Goal: Navigation & Orientation: Find specific page/section

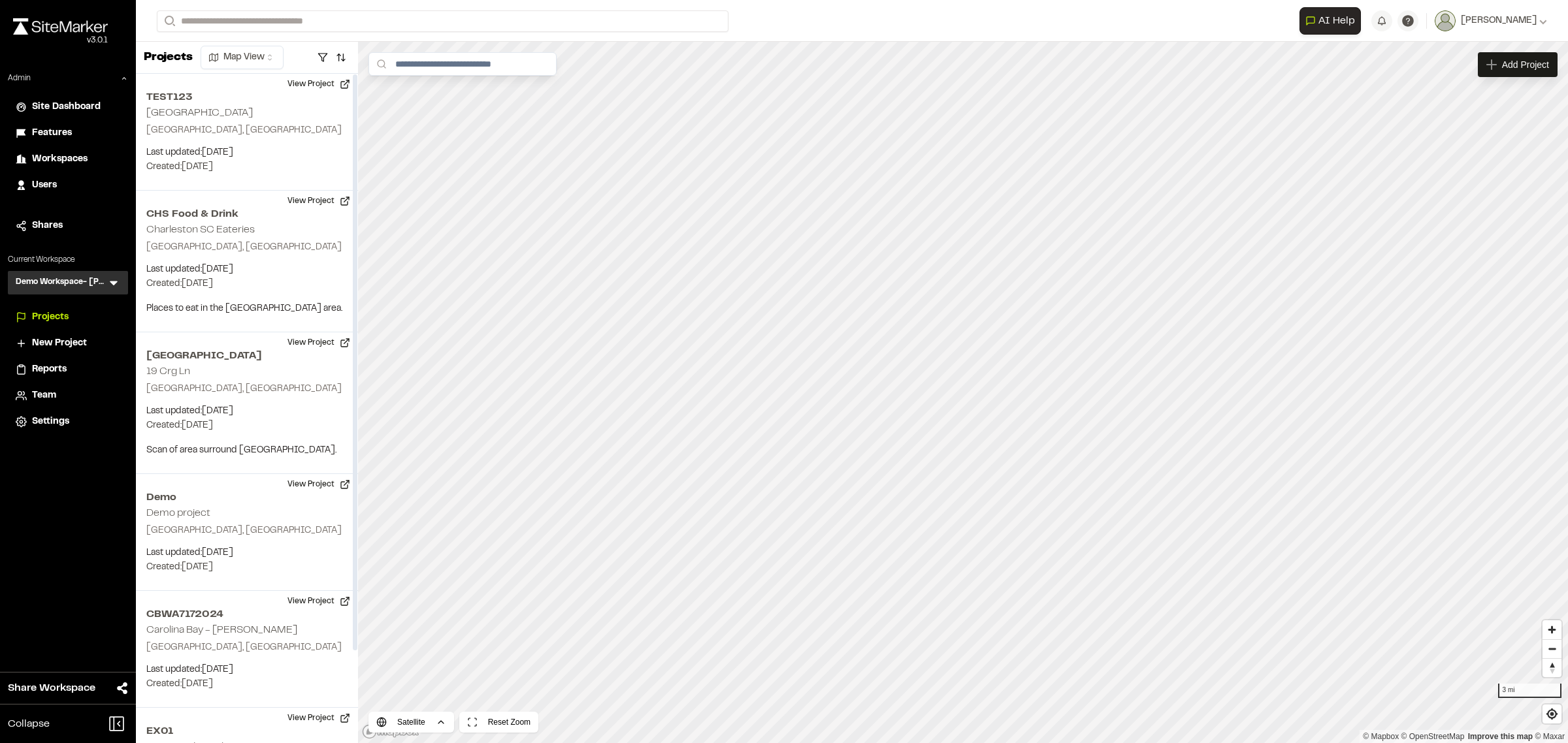
drag, startPoint x: 103, startPoint y: 285, endPoint x: 115, endPoint y: 281, distance: 12.6
click at [103, 285] on h3 "Demo Workspace- [PERSON_NAME]" at bounding box center [62, 282] width 92 height 13
click at [119, 281] on icon at bounding box center [113, 282] width 13 height 13
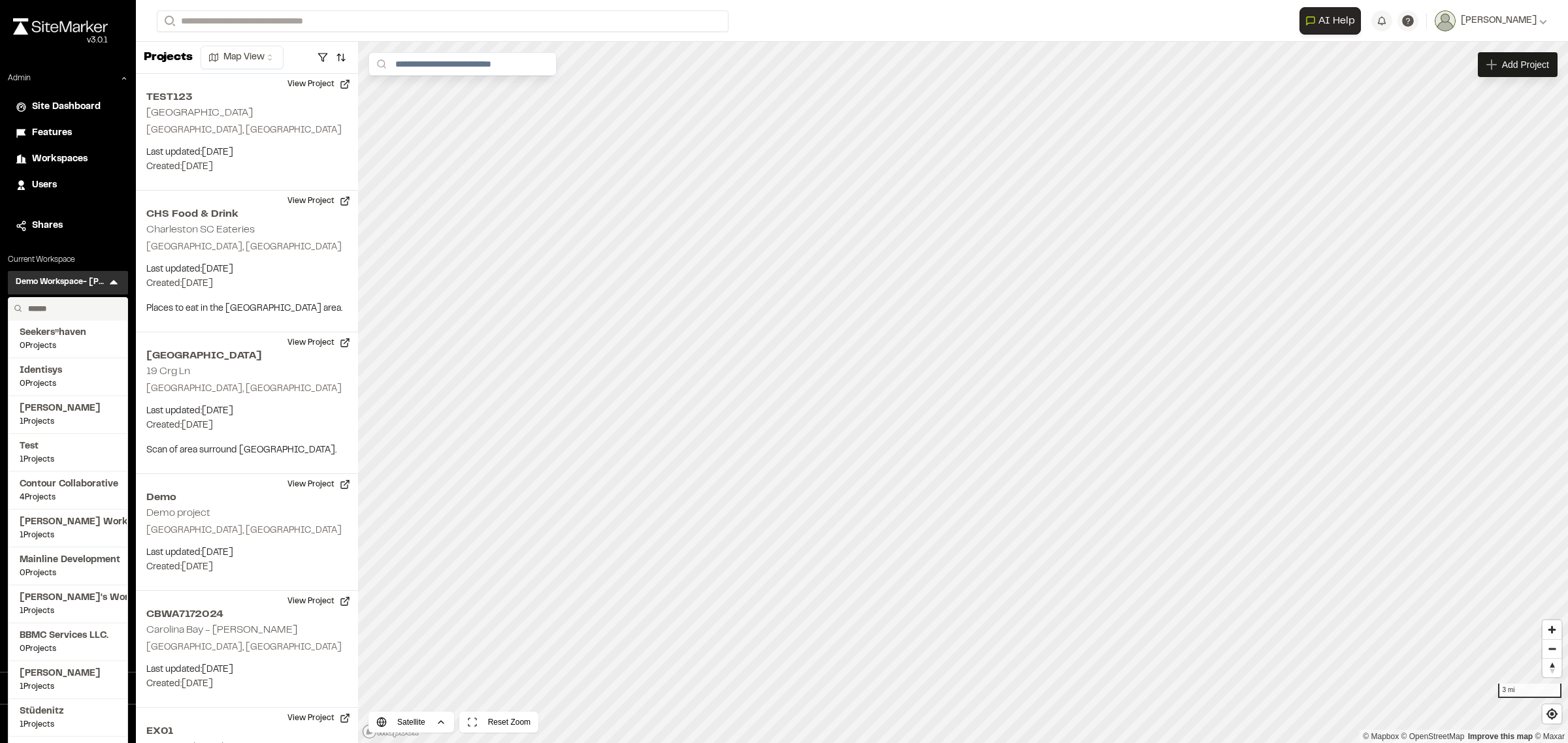
drag, startPoint x: 89, startPoint y: 307, endPoint x: 90, endPoint y: 319, distance: 12.0
click at [89, 307] on input "text" at bounding box center [72, 309] width 100 height 22
type input "*"
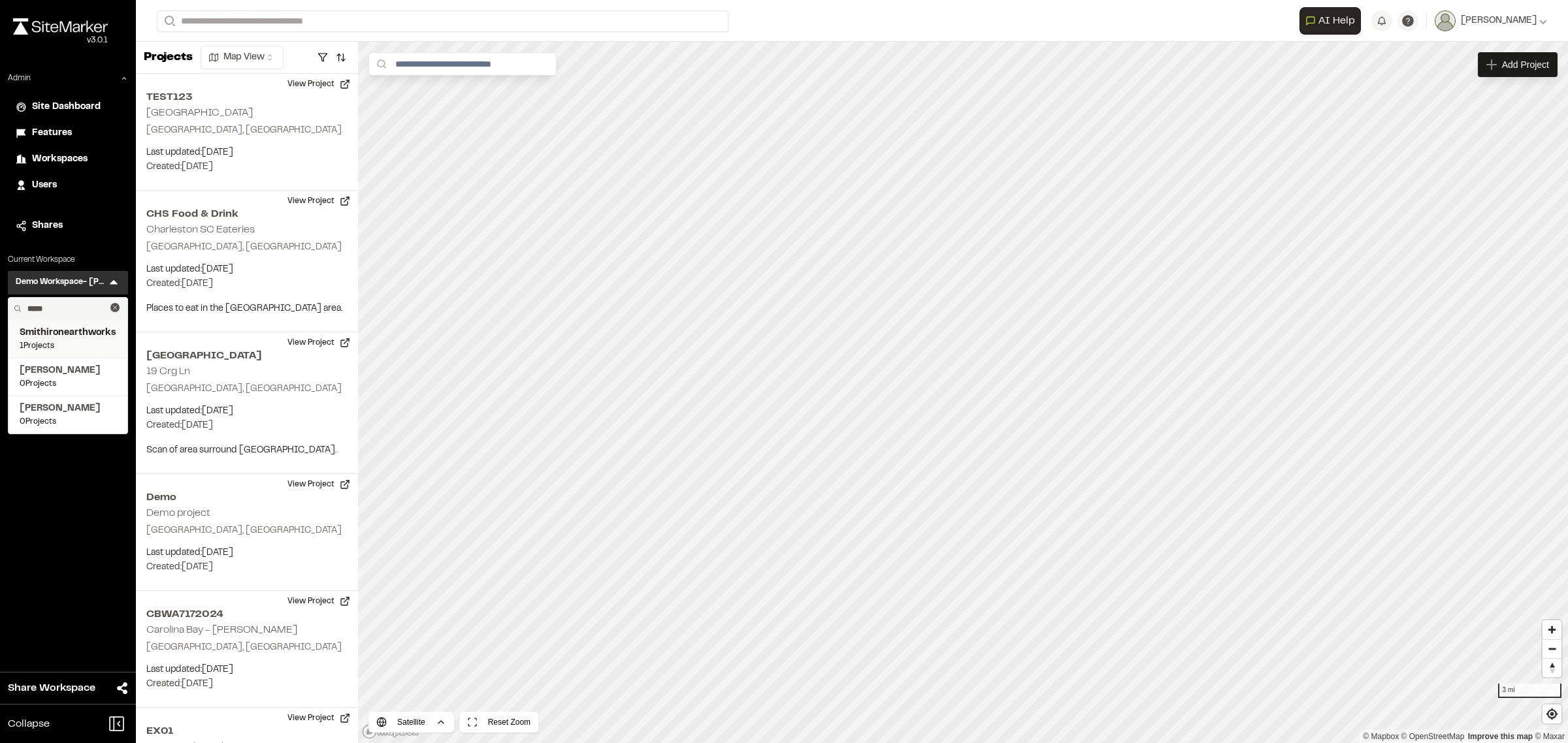
type input "*****"
click at [60, 341] on span "1 Projects" at bounding box center [67, 347] width 97 height 12
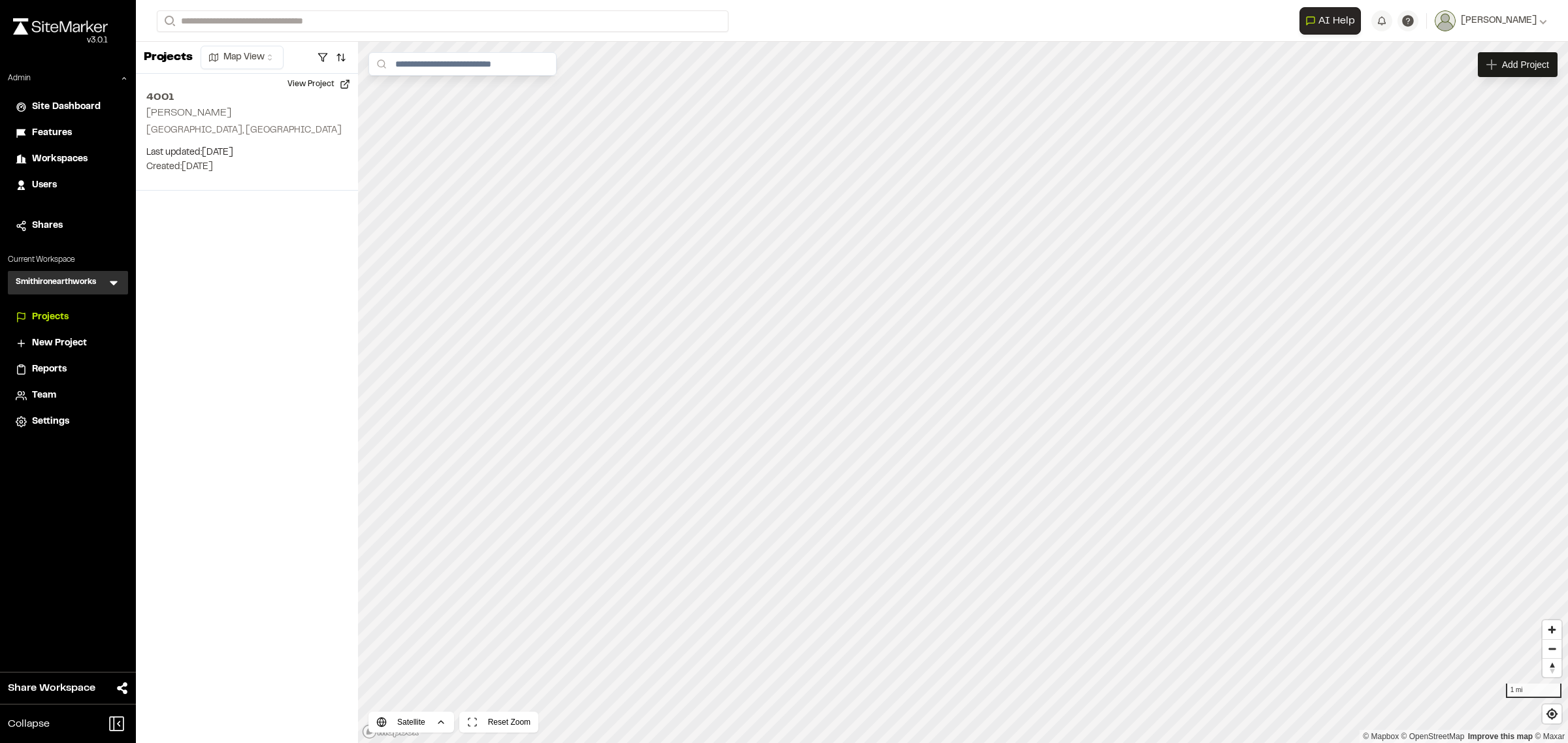
click at [111, 281] on icon at bounding box center [113, 282] width 13 height 13
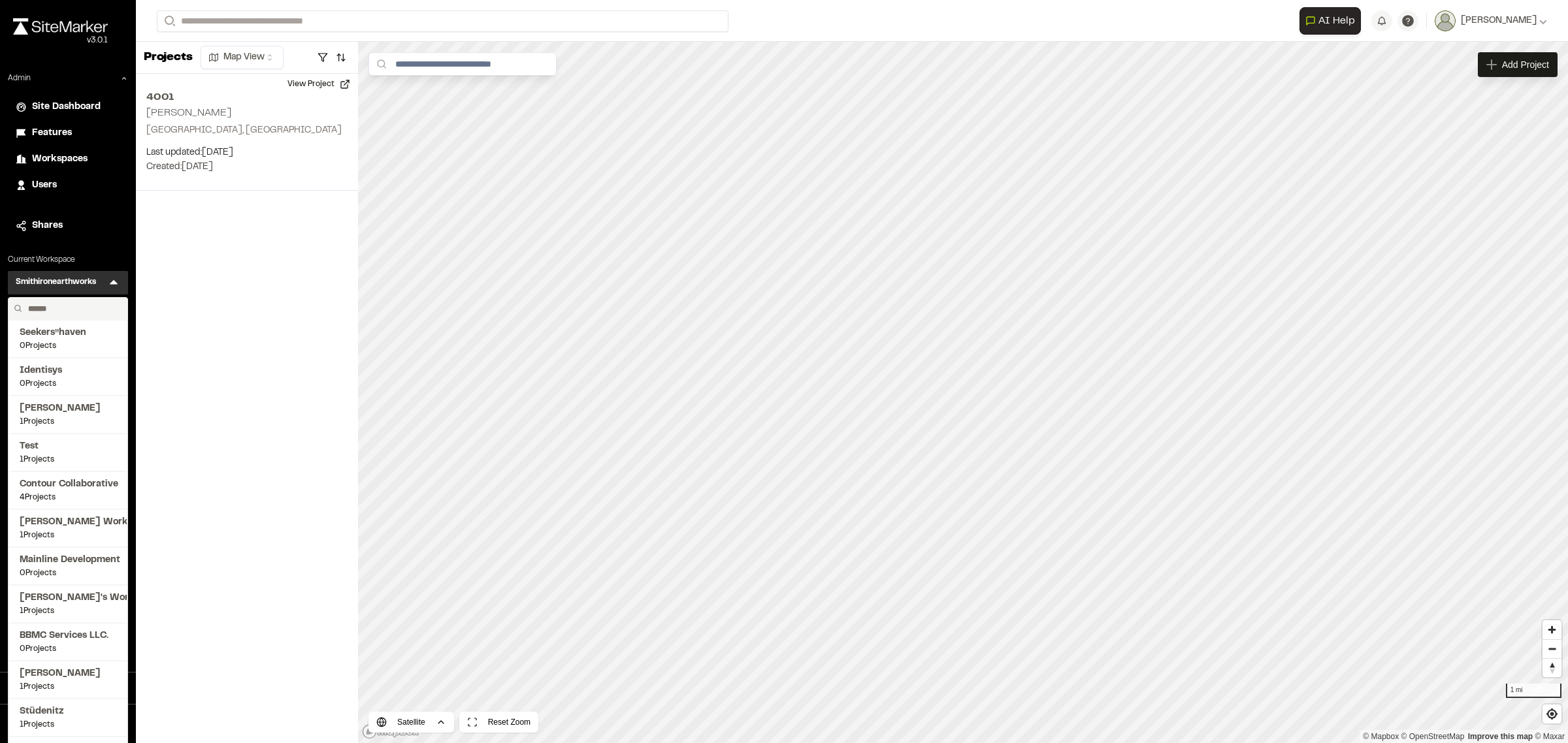
click at [74, 314] on input "text" at bounding box center [72, 309] width 100 height 22
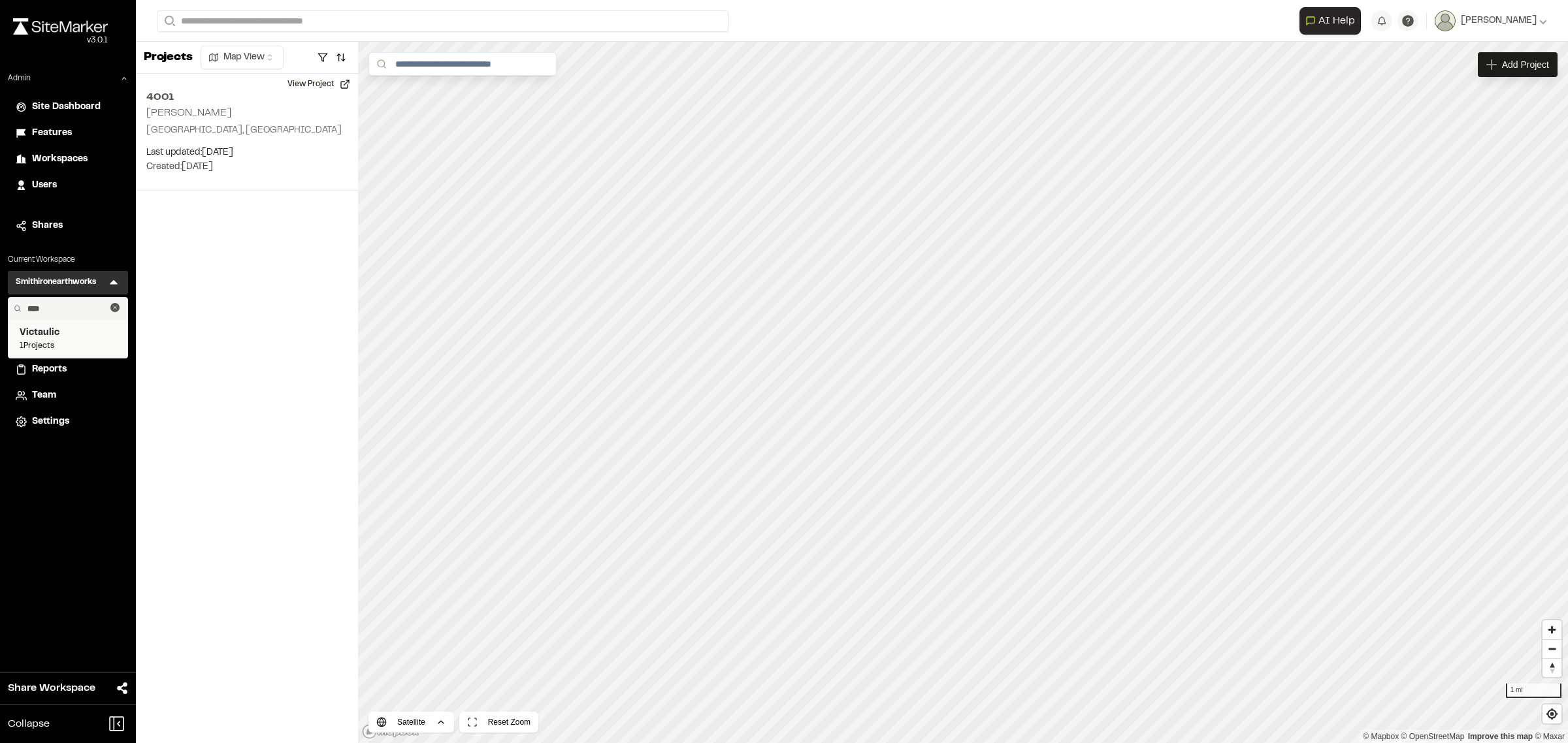
type input "****"
click at [36, 333] on span "Victaulic" at bounding box center [67, 333] width 97 height 15
click at [44, 370] on span "Reports" at bounding box center [49, 369] width 34 height 15
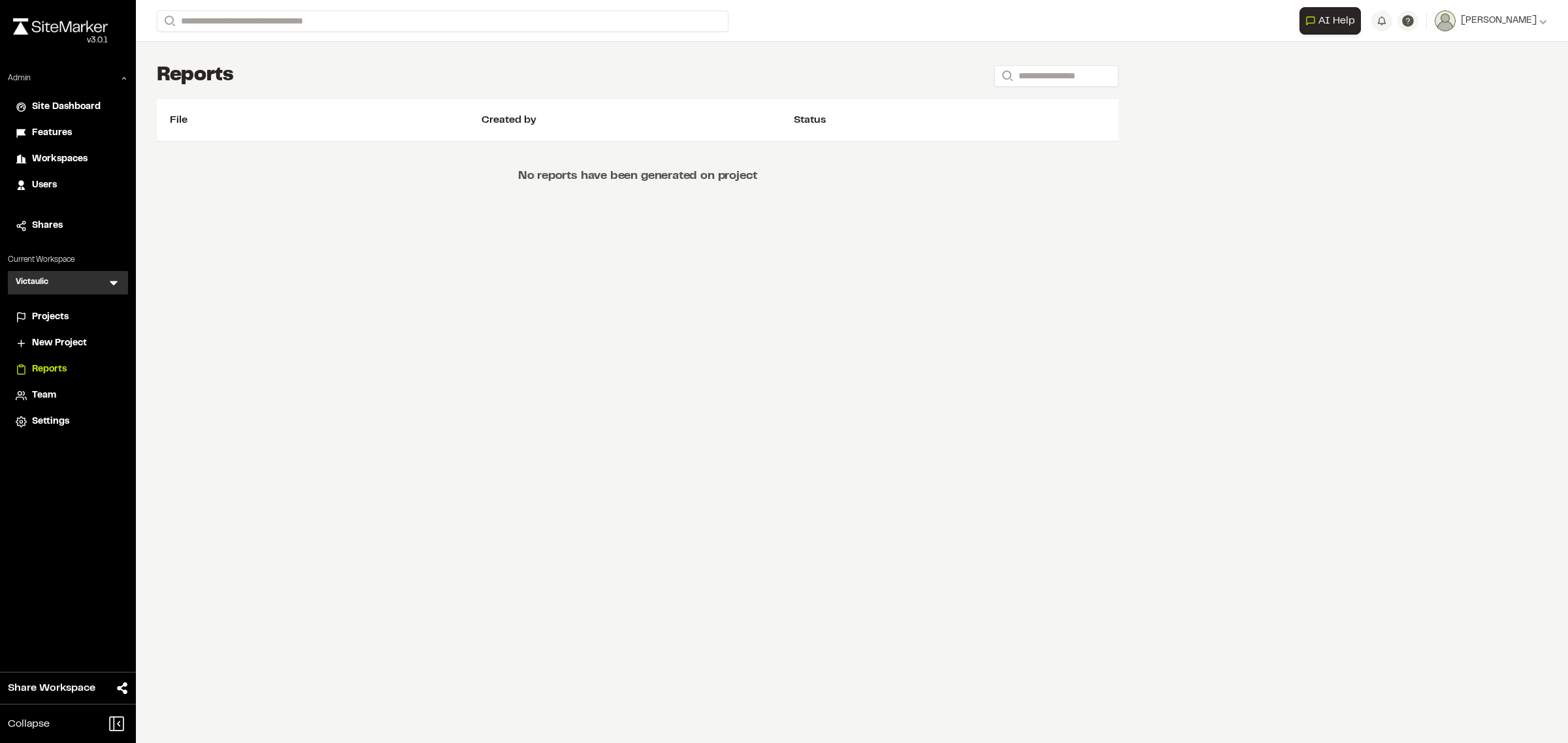
click at [46, 318] on span "Projects" at bounding box center [50, 317] width 36 height 15
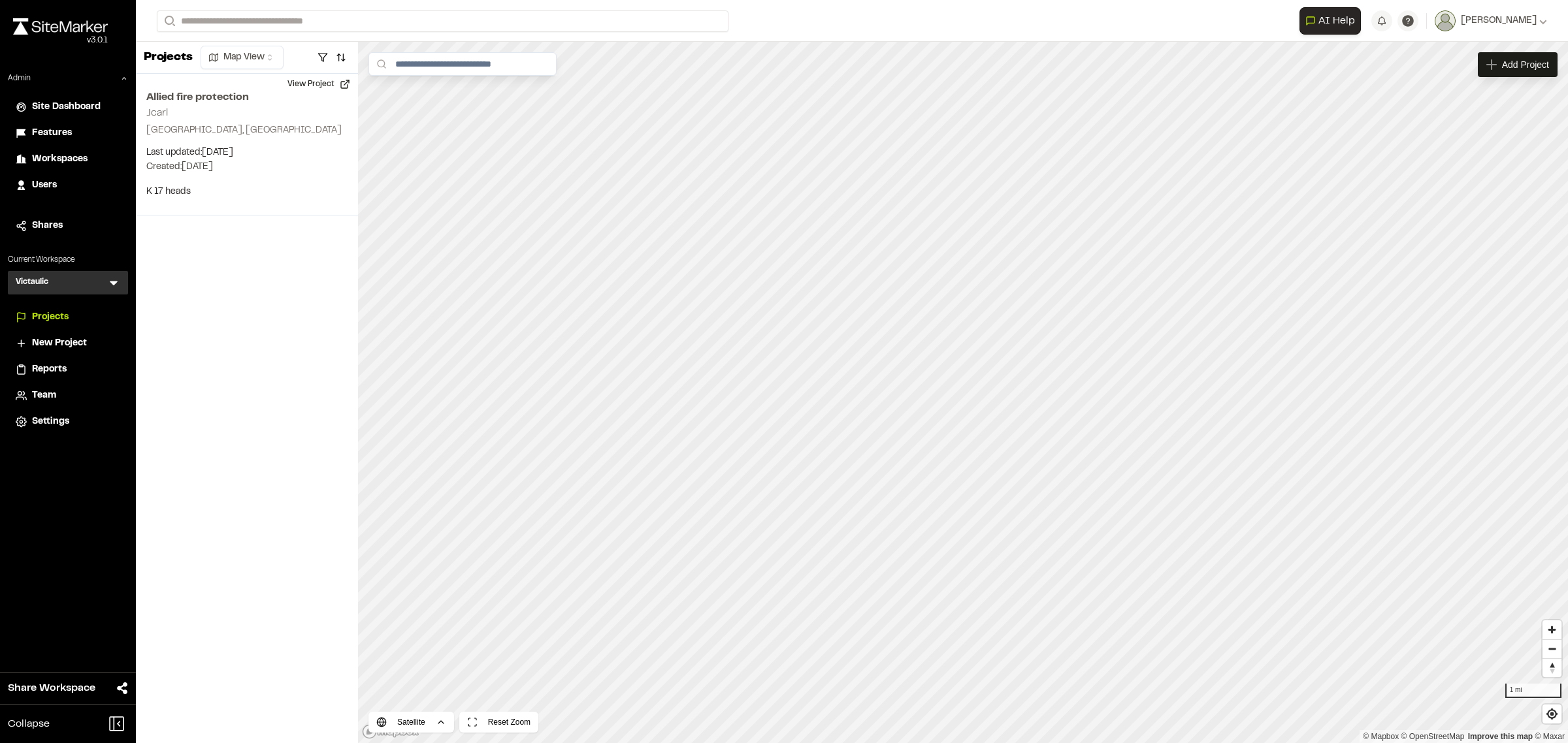
click at [36, 392] on span "Team" at bounding box center [44, 395] width 24 height 15
